Goal: Task Accomplishment & Management: Complete application form

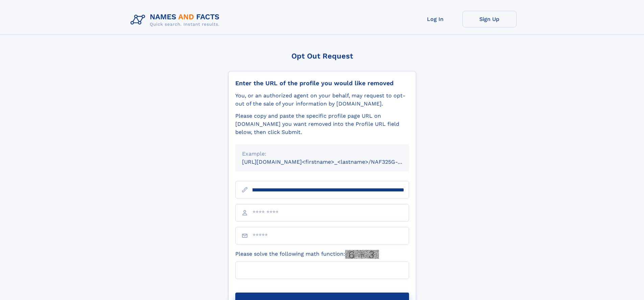
scroll to position [0, 77]
type input "**********"
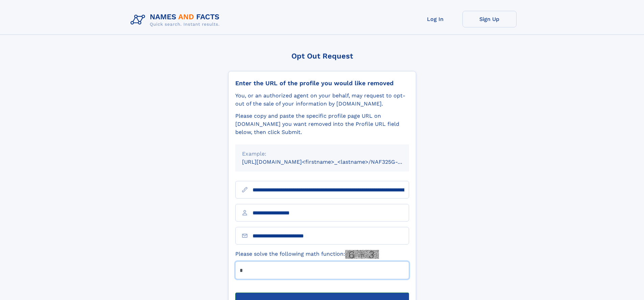
type input "*"
click at [322, 292] on button "Submit Opt Out Request" at bounding box center [322, 303] width 174 height 22
